Goal: Information Seeking & Learning: Learn about a topic

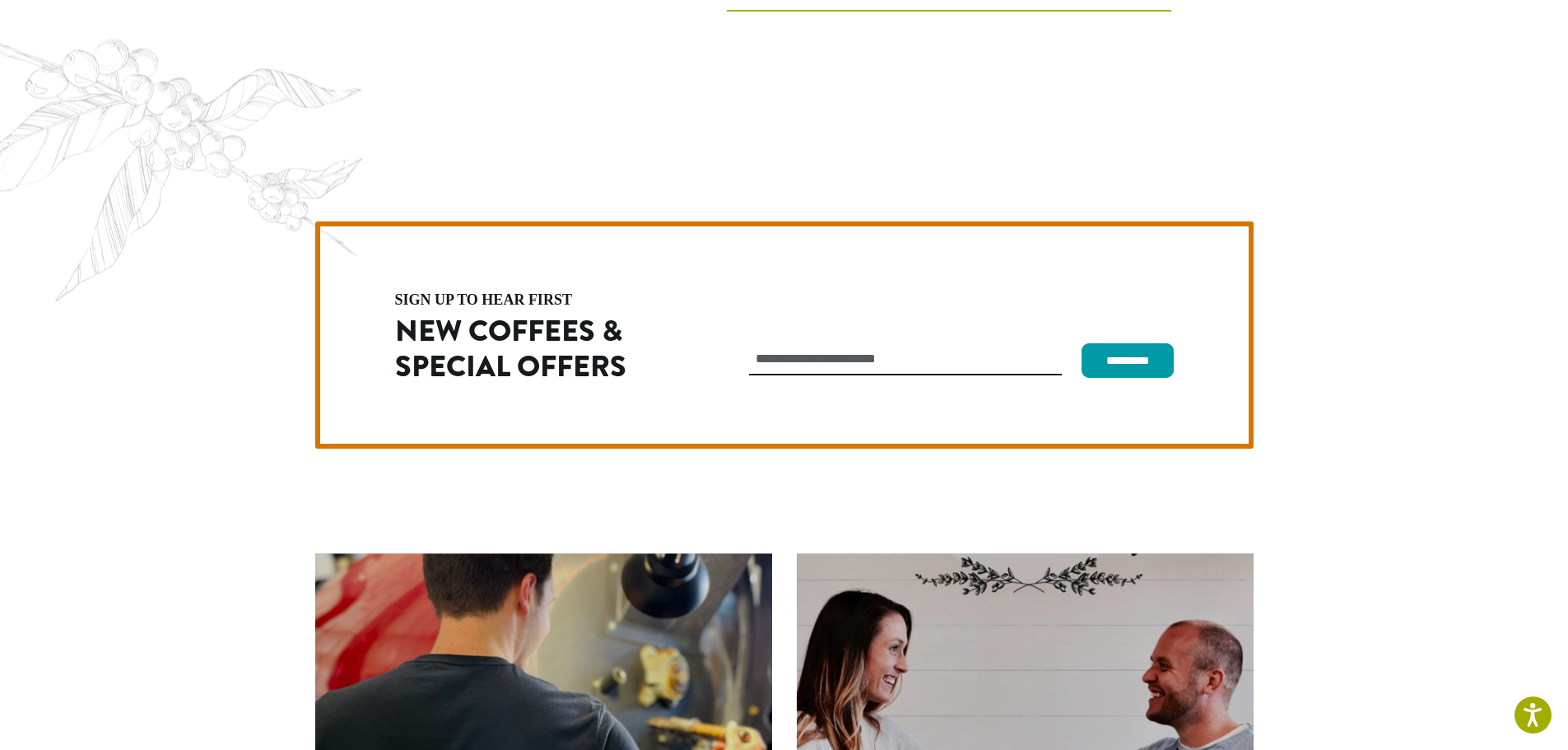
scroll to position [4653, 0]
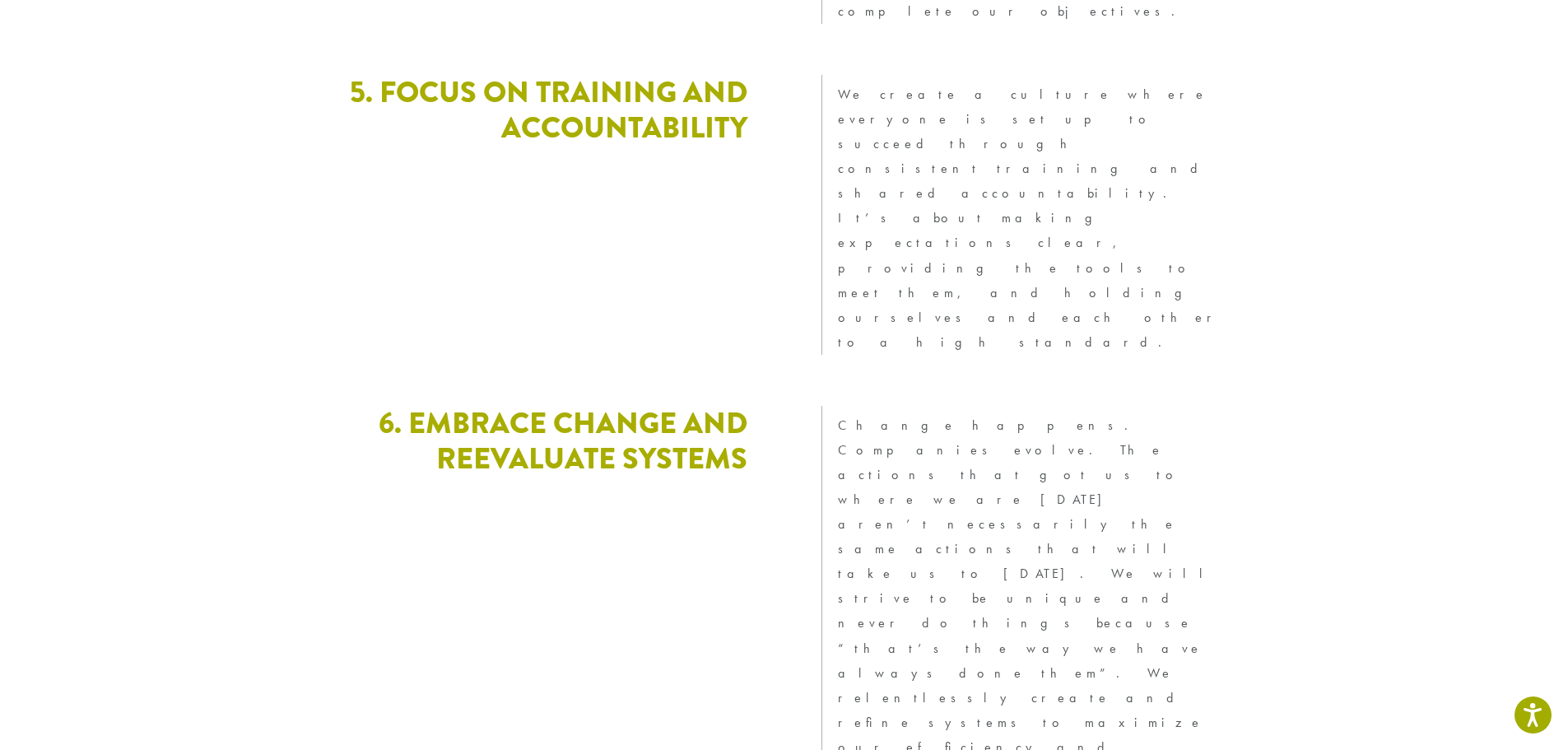
scroll to position [4477, 0]
